Goal: Task Accomplishment & Management: Complete application form

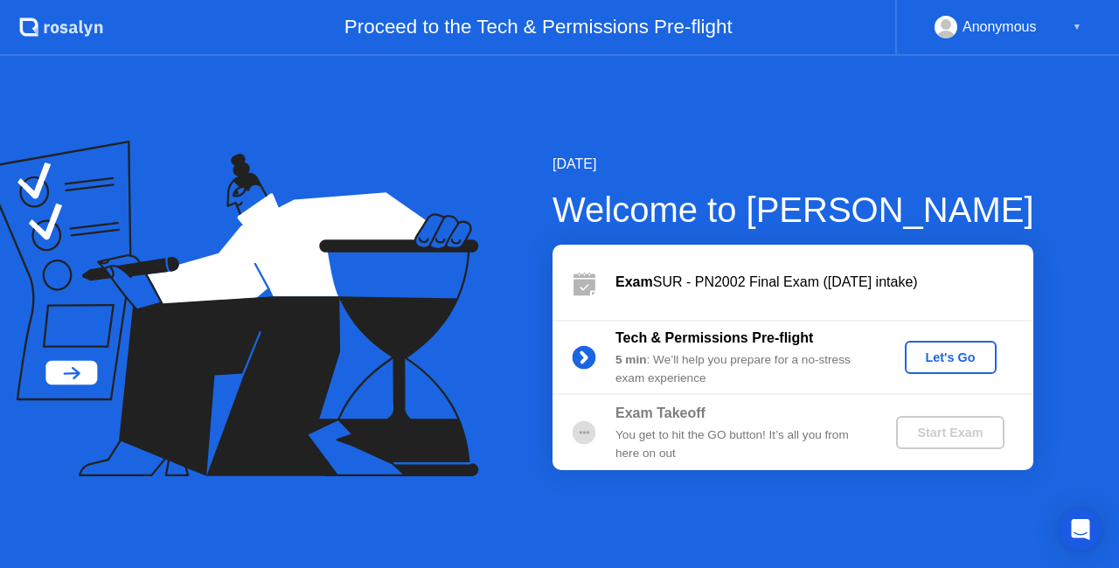
click at [948, 362] on div "Let's Go" at bounding box center [951, 358] width 78 height 14
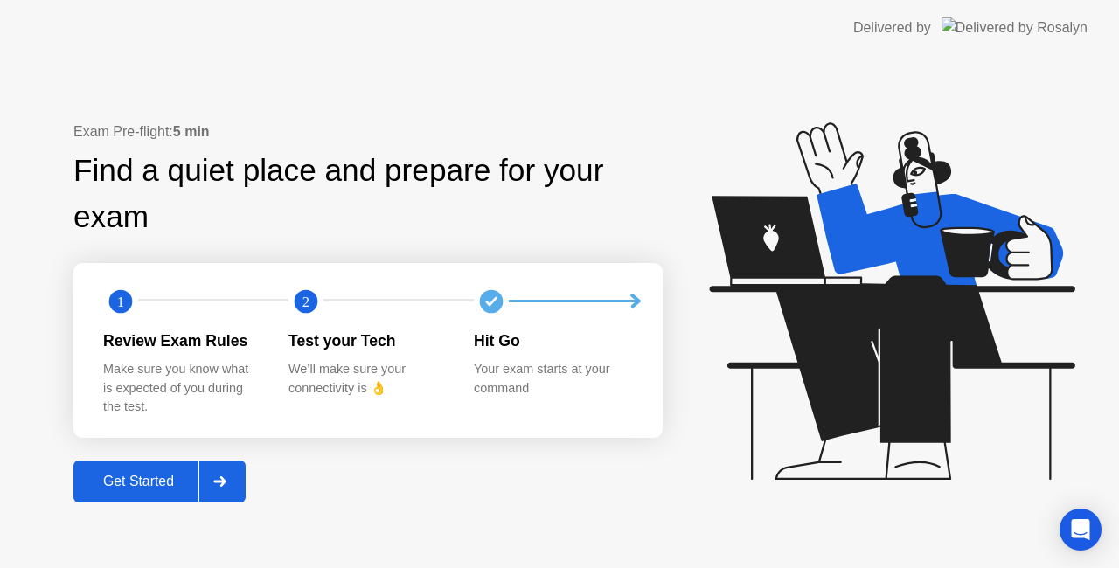
click at [210, 477] on div at bounding box center [219, 482] width 42 height 40
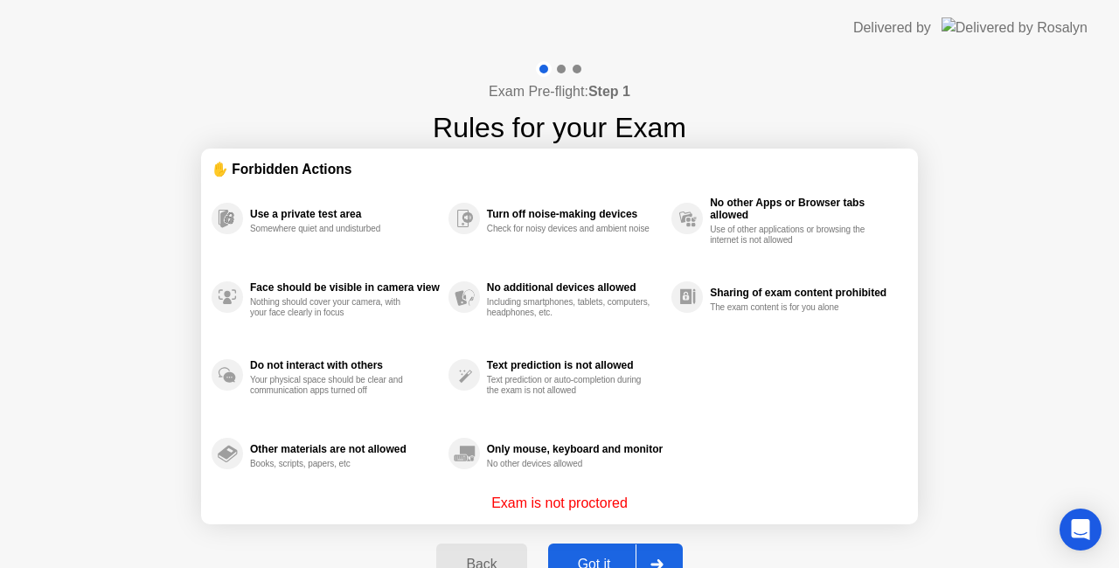
click at [652, 554] on div at bounding box center [656, 565] width 42 height 40
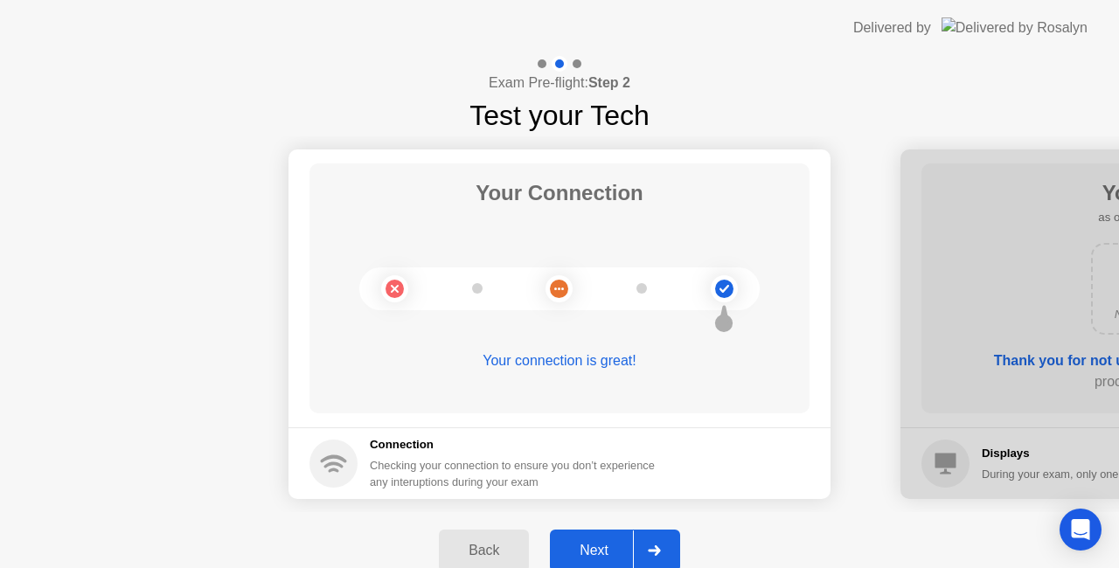
click at [659, 542] on div at bounding box center [654, 551] width 42 height 40
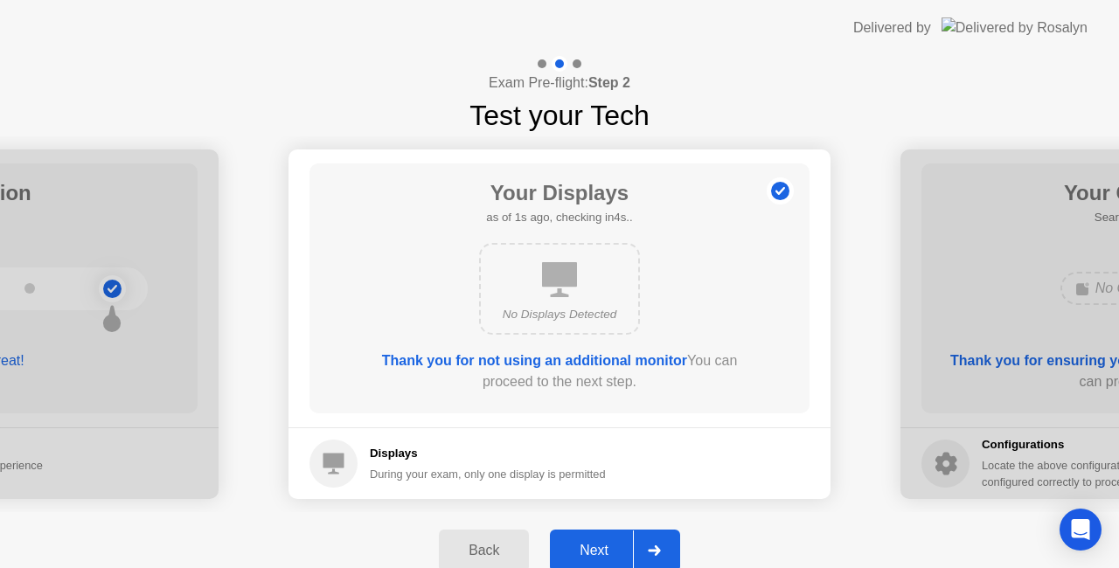
click at [659, 542] on div at bounding box center [654, 551] width 42 height 40
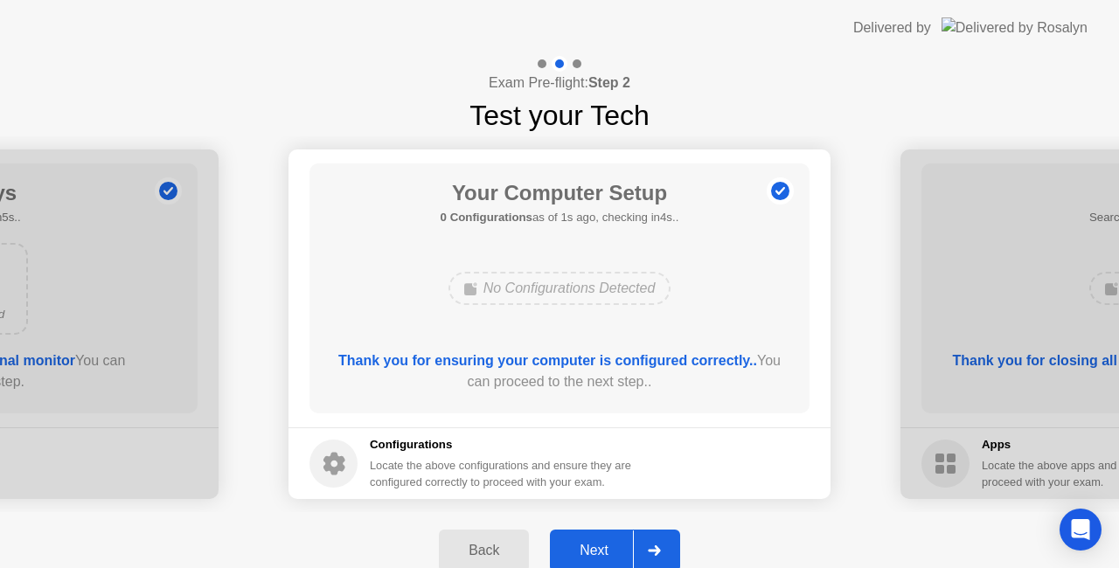
click at [659, 542] on div at bounding box center [654, 551] width 42 height 40
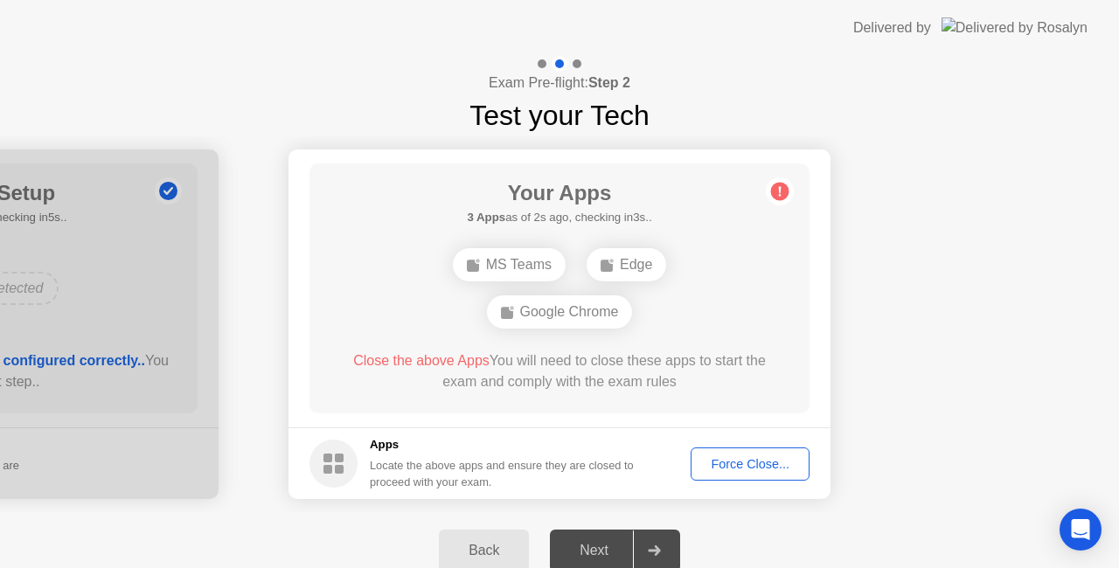
click at [722, 469] on div "Force Close..." at bounding box center [750, 464] width 107 height 14
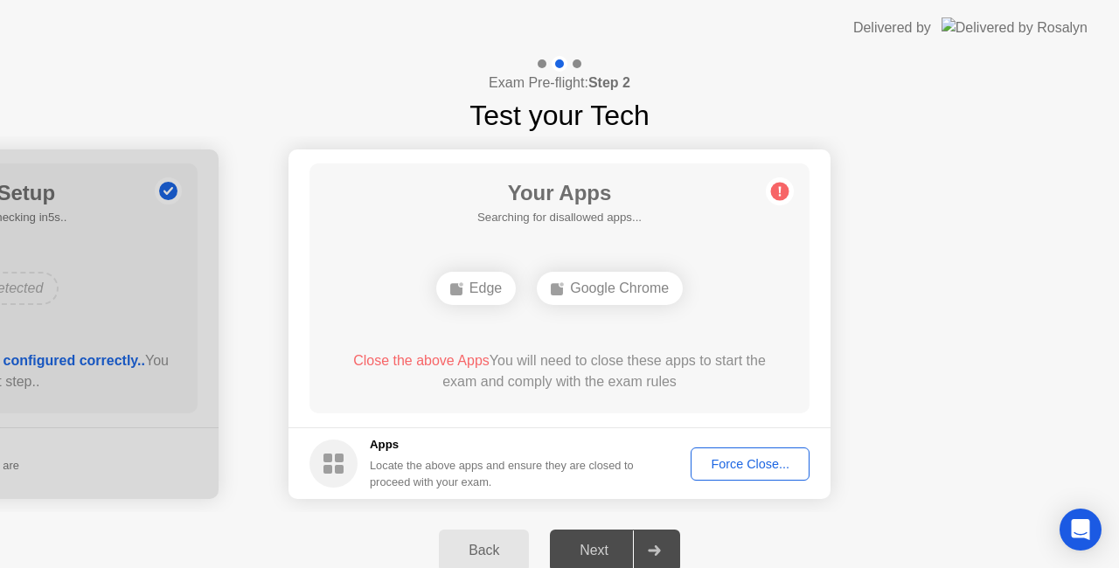
click at [715, 460] on div "Force Close..." at bounding box center [750, 464] width 107 height 14
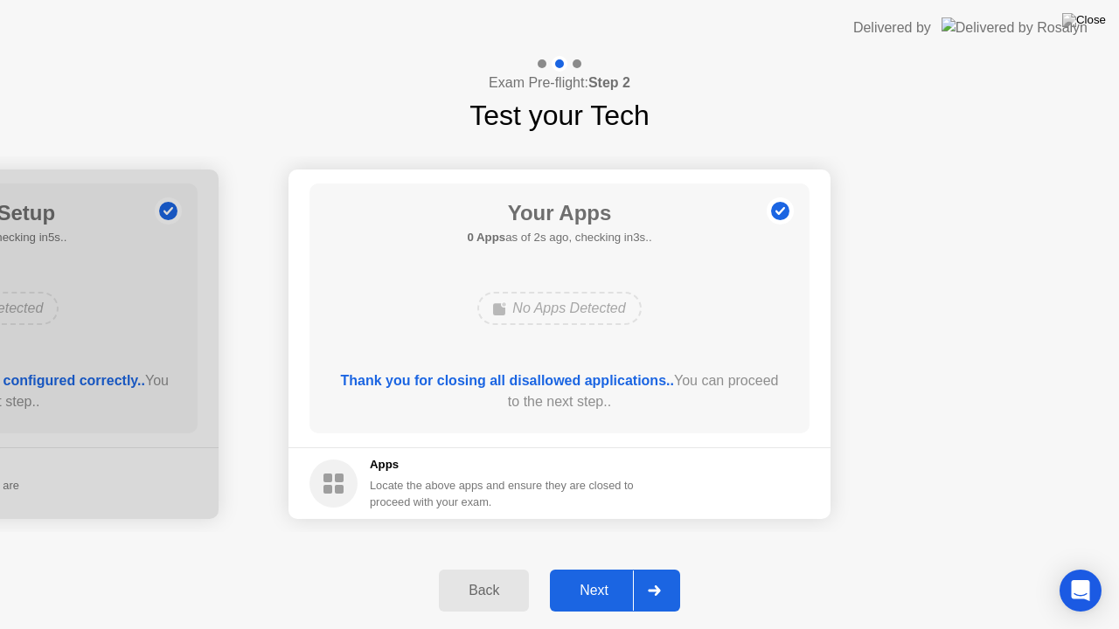
click at [663, 567] on div at bounding box center [654, 591] width 42 height 40
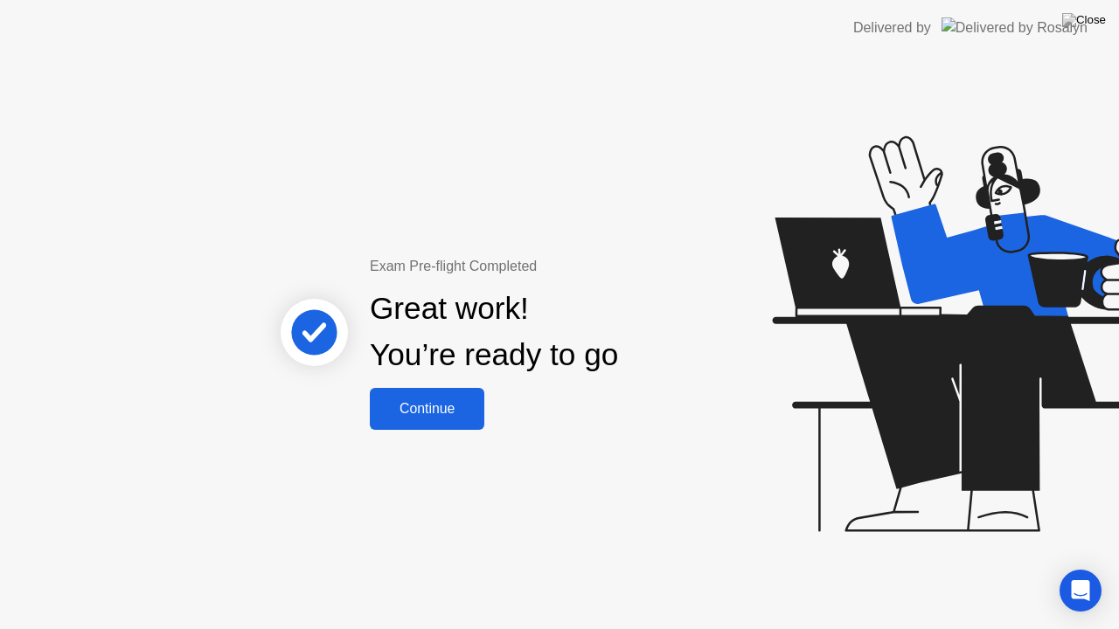
click at [443, 413] on div "Continue" at bounding box center [427, 409] width 104 height 16
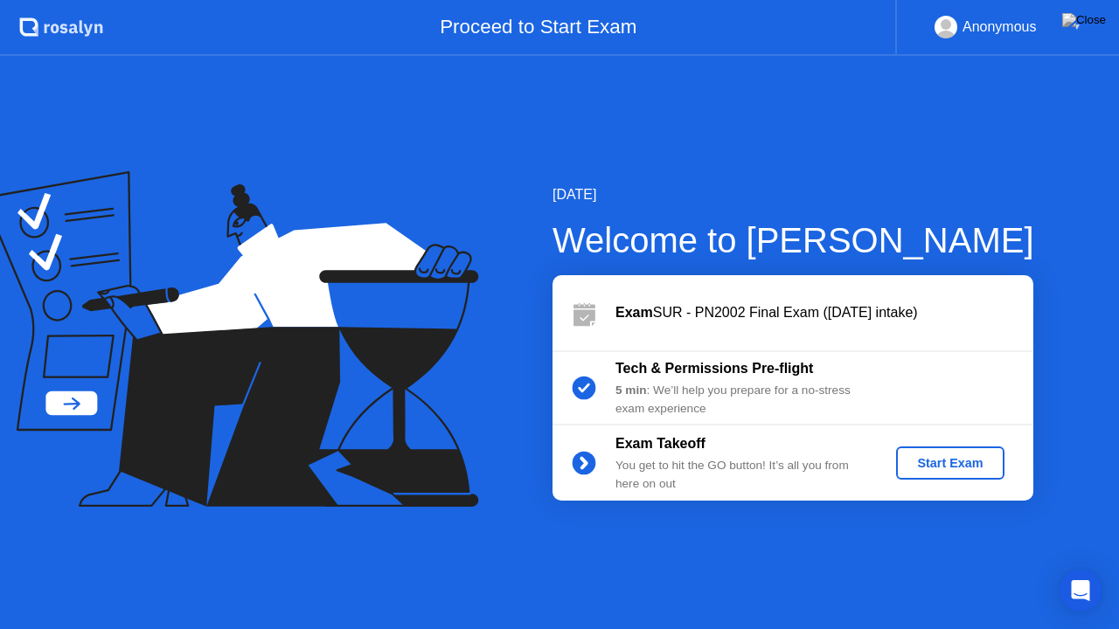
click at [906, 470] on div "Start Exam" at bounding box center [950, 463] width 94 height 14
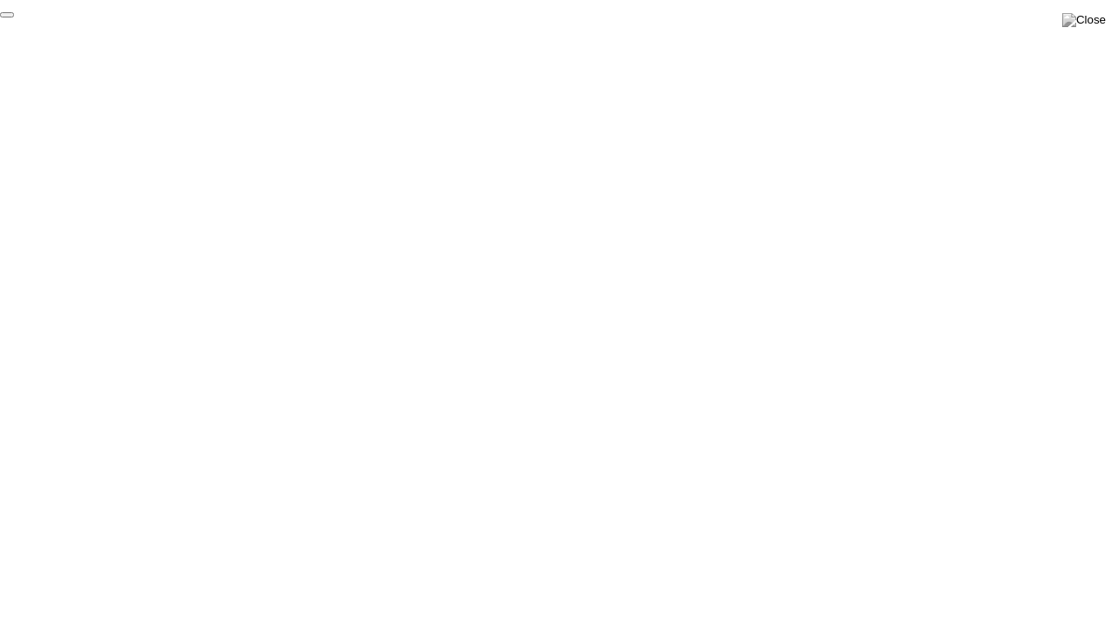
click div "End Proctoring Session"
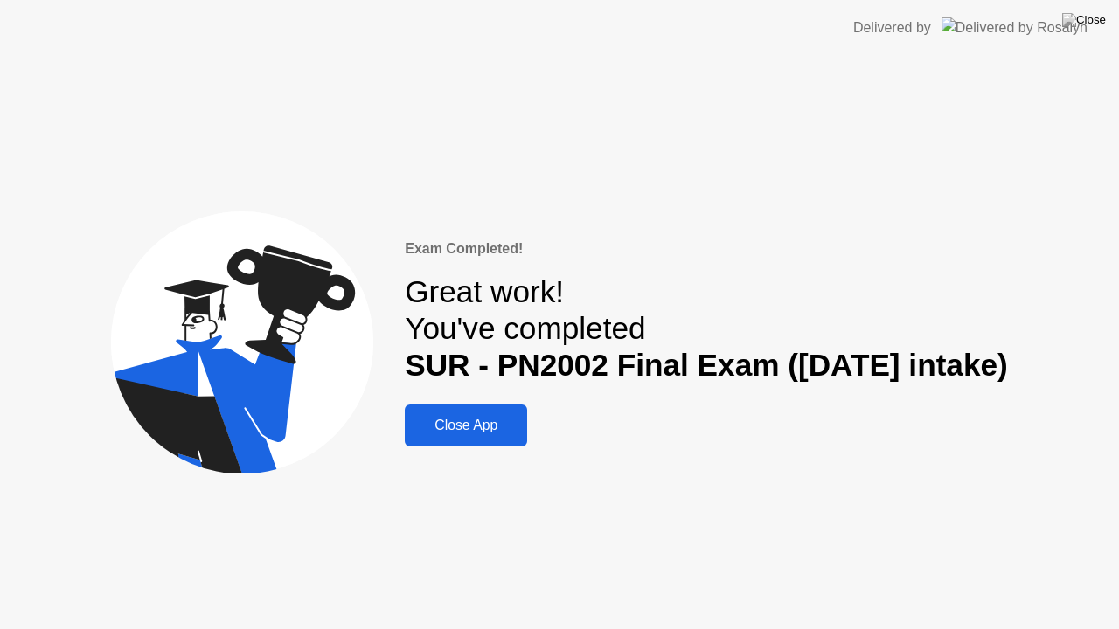
click at [487, 424] on div "Close App" at bounding box center [466, 426] width 112 height 16
